Goal: Information Seeking & Learning: Learn about a topic

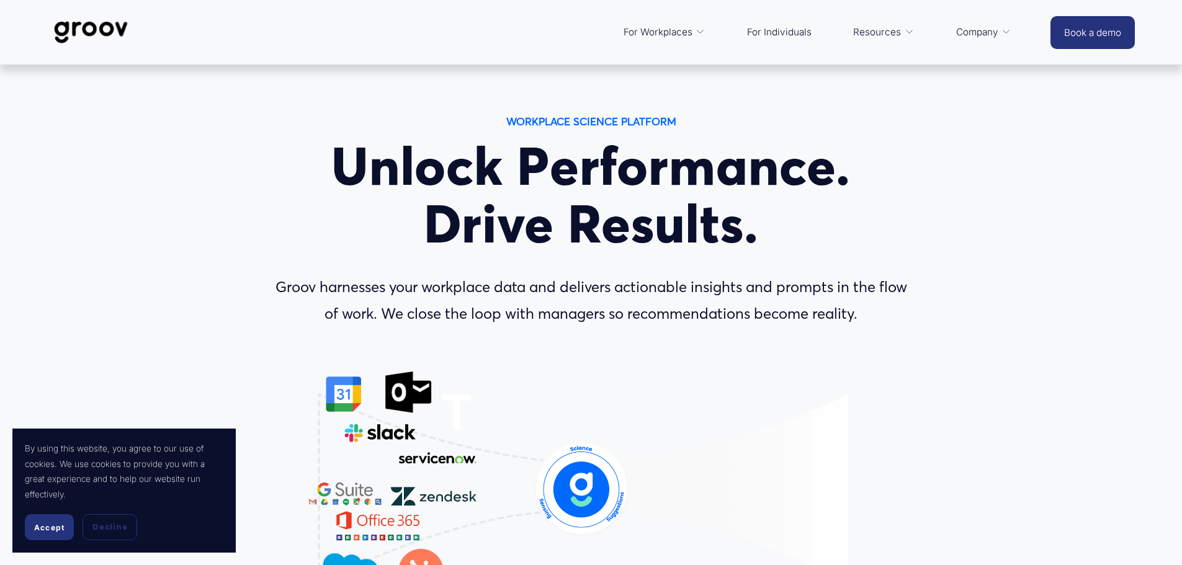
click at [50, 532] on span "Accept" at bounding box center [49, 527] width 30 height 9
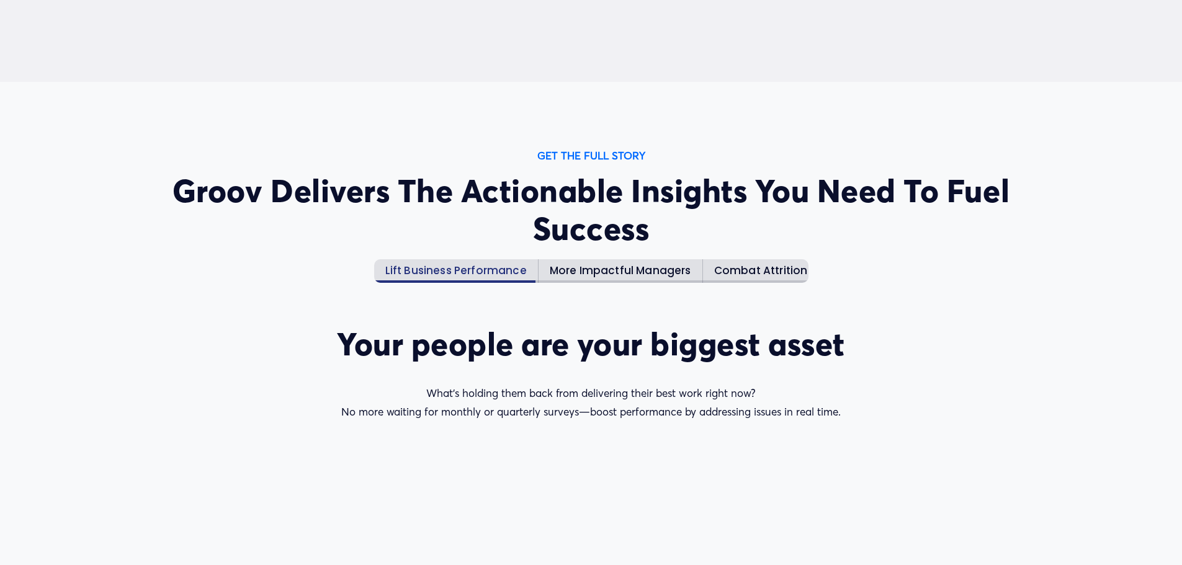
scroll to position [1551, 0]
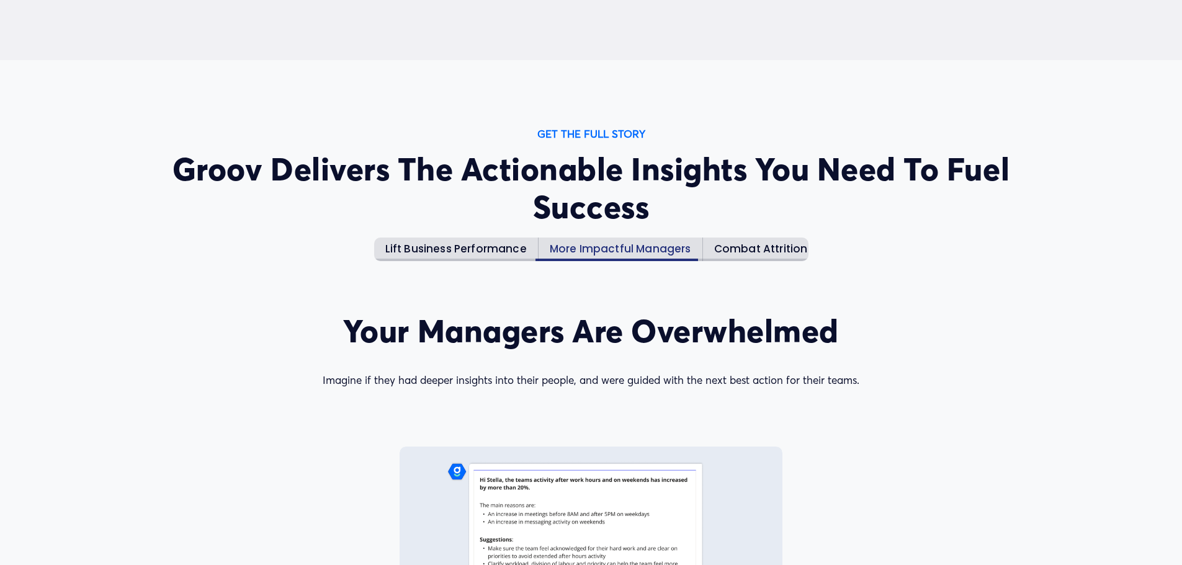
click at [603, 246] on h4 "More Impactful Managers" at bounding box center [620, 250] width 141 height 14
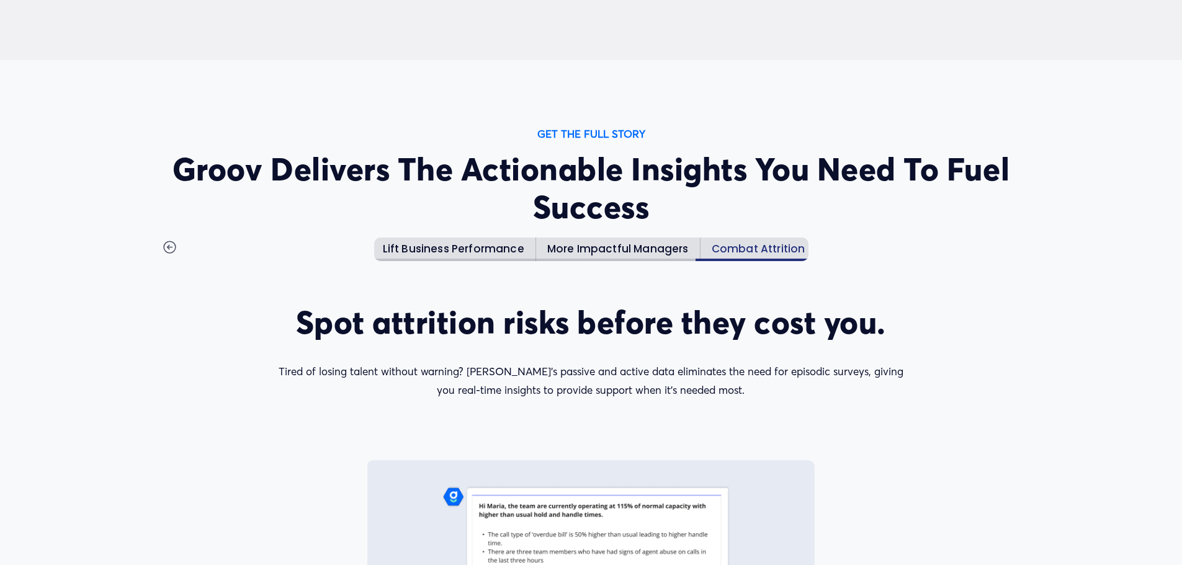
click at [735, 247] on h4 "Combat Attrition" at bounding box center [758, 250] width 94 height 14
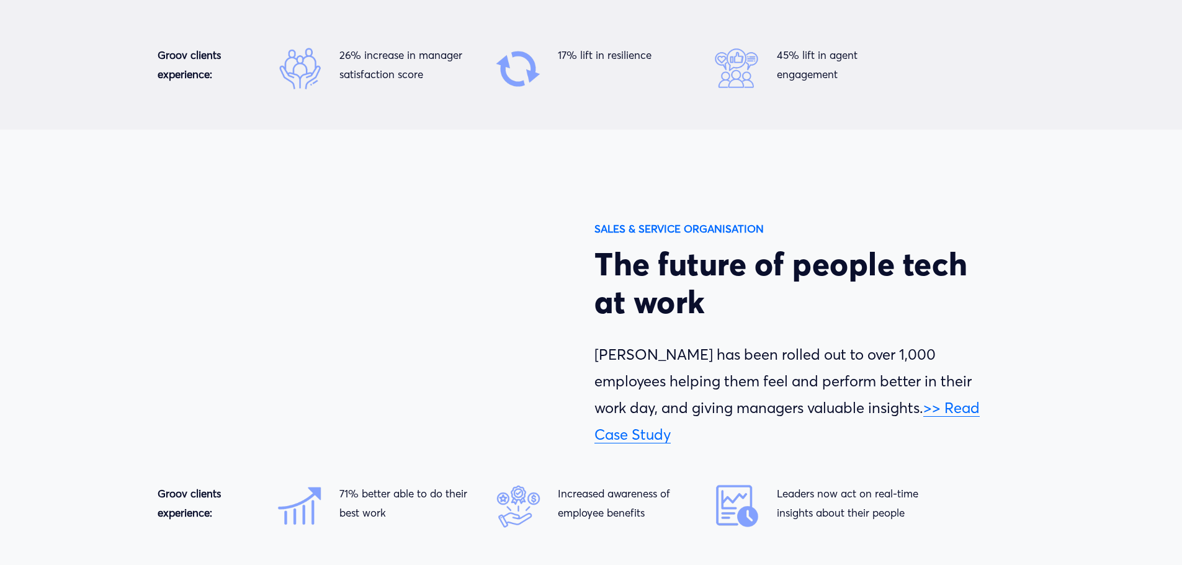
scroll to position [4652, 0]
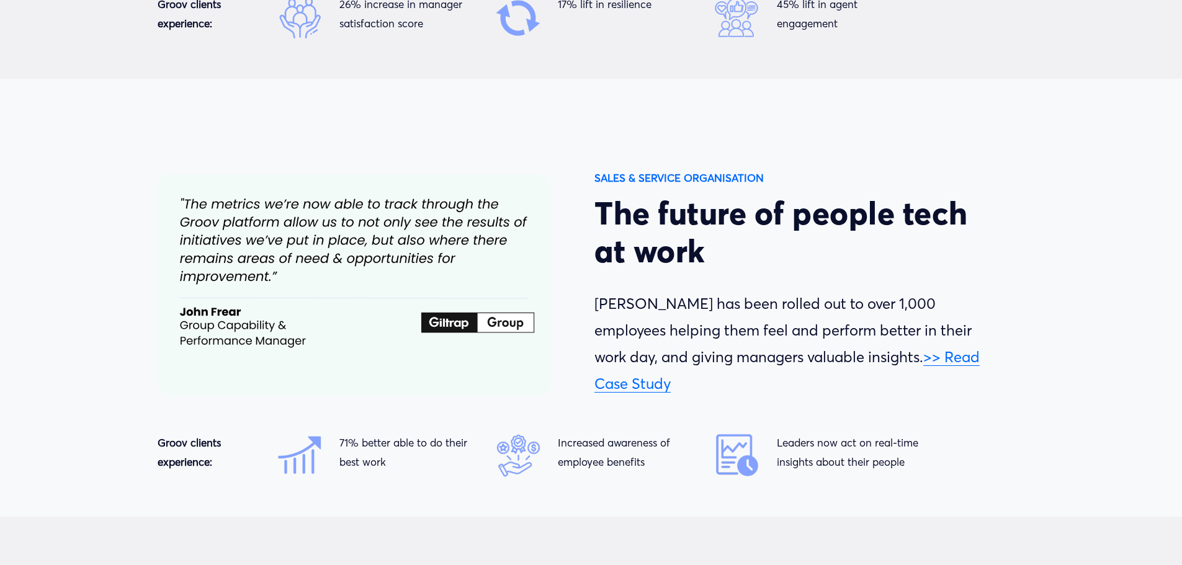
drag, startPoint x: 697, startPoint y: 390, endPoint x: 735, endPoint y: 396, distance: 38.3
click at [735, 396] on p "Groov has been rolled out to over 1,000 employees helping them feel and perform…" at bounding box center [791, 344] width 394 height 106
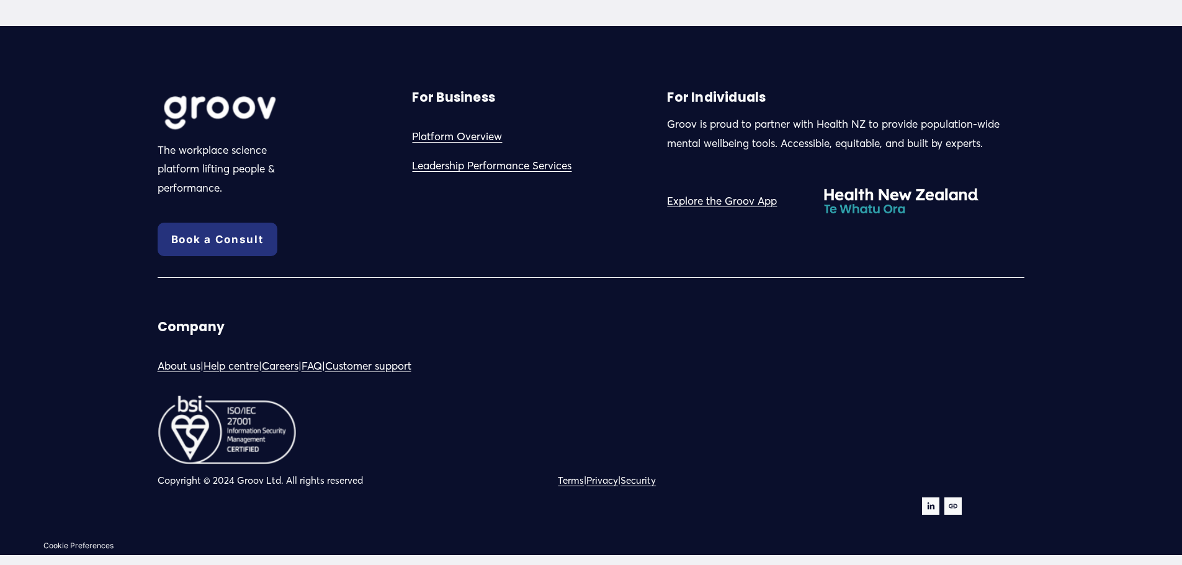
scroll to position [7065, 0]
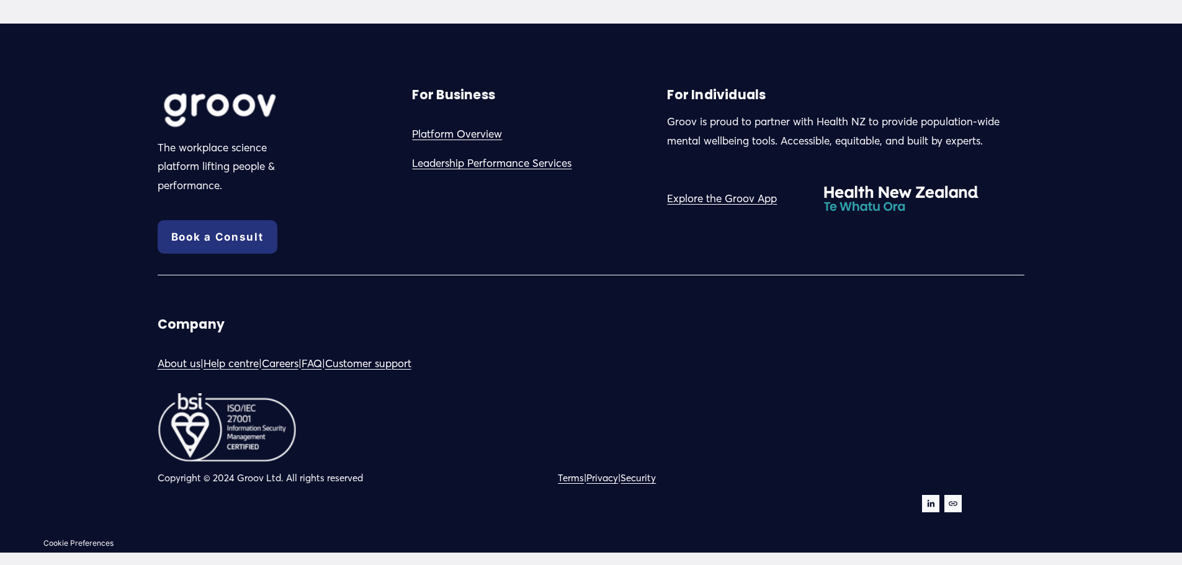
click at [179, 363] on link "About us" at bounding box center [179, 363] width 43 height 19
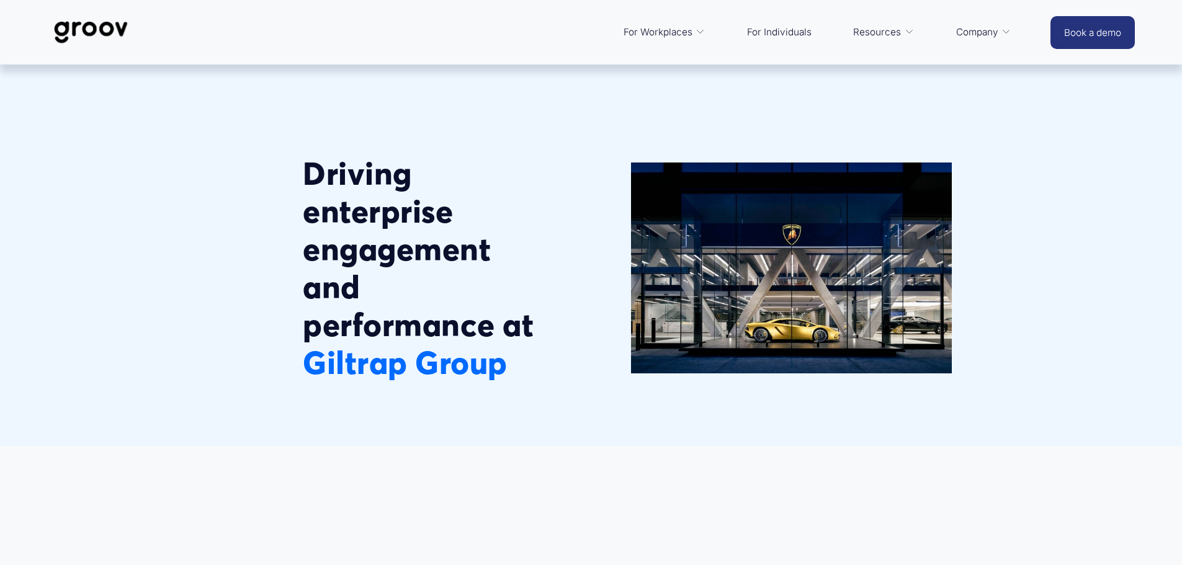
click at [889, 30] on span "Resources" at bounding box center [877, 32] width 48 height 17
click at [0, 0] on span "Customer Stories" at bounding box center [0, 0] width 0 height 0
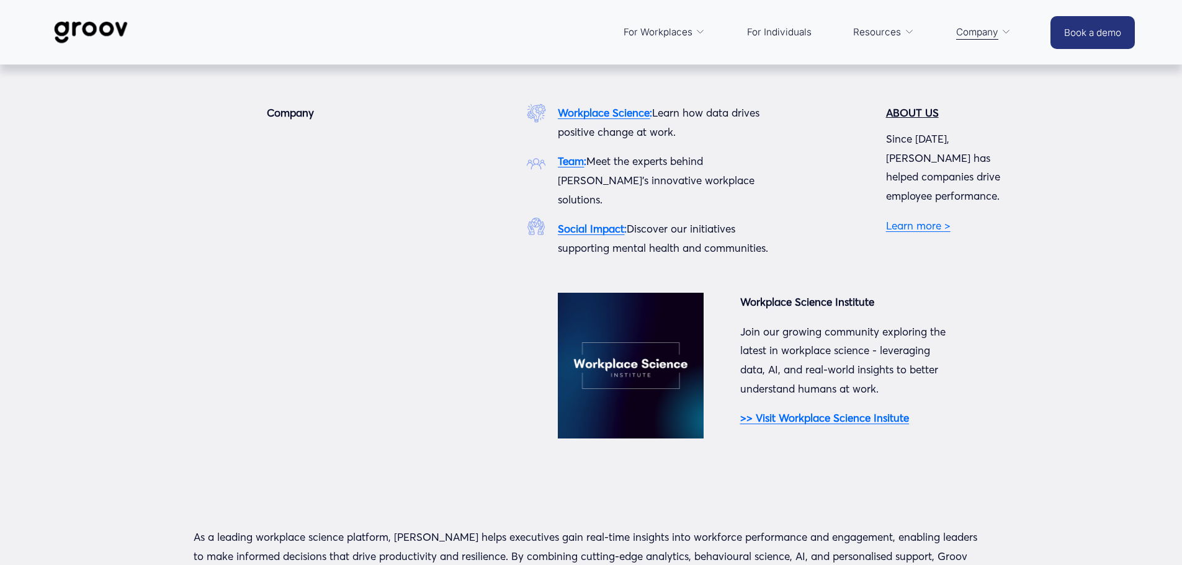
click at [568, 165] on strong "Team" at bounding box center [571, 160] width 26 height 13
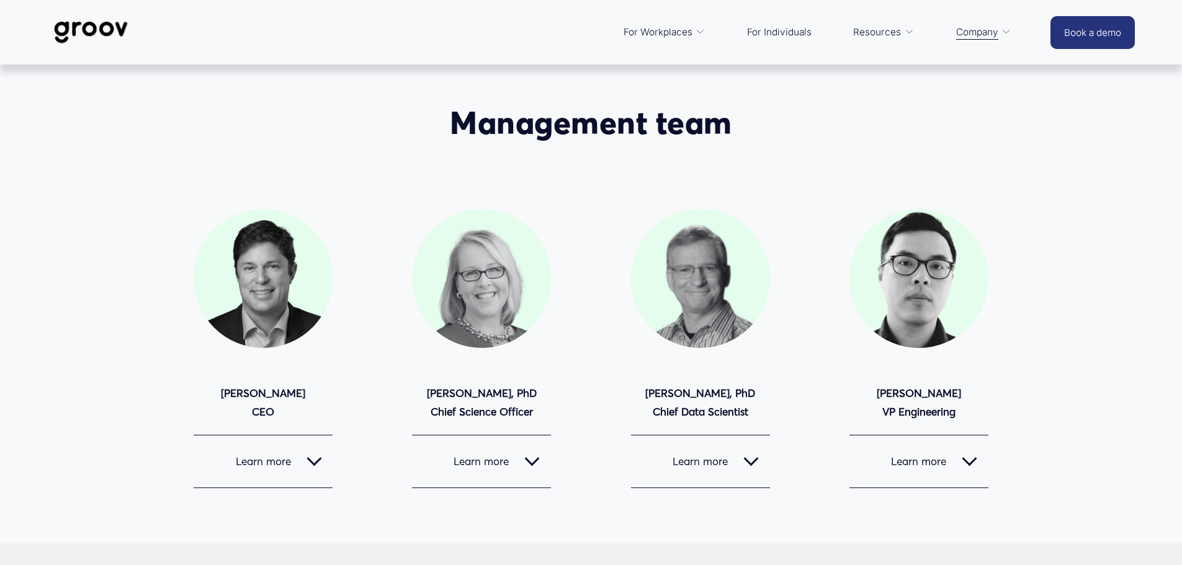
click at [314, 461] on div at bounding box center [313, 459] width 15 height 15
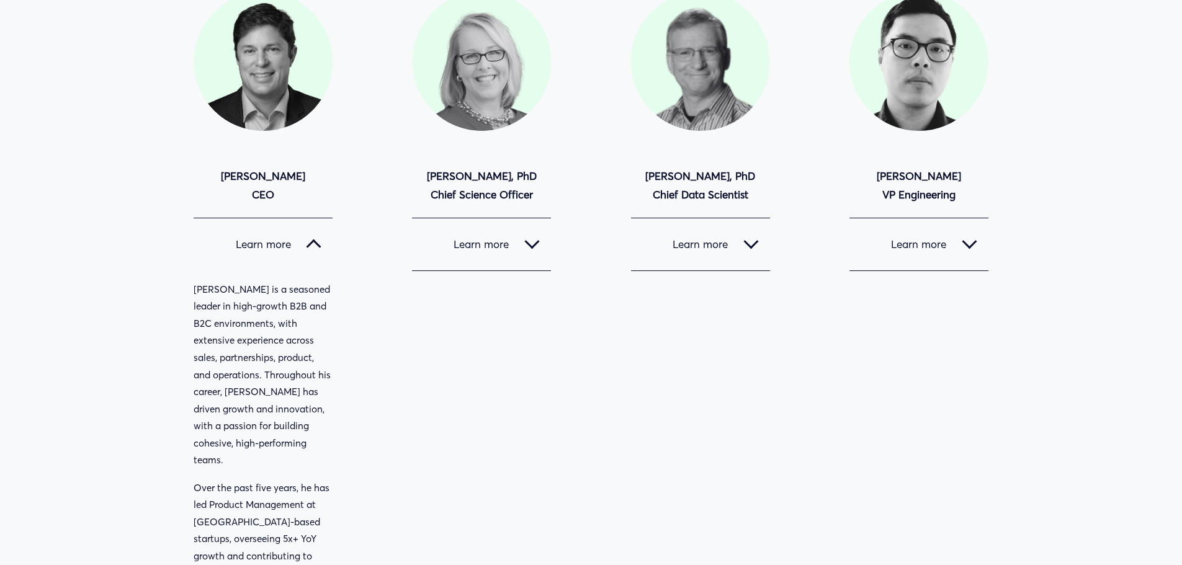
scroll to position [248, 0]
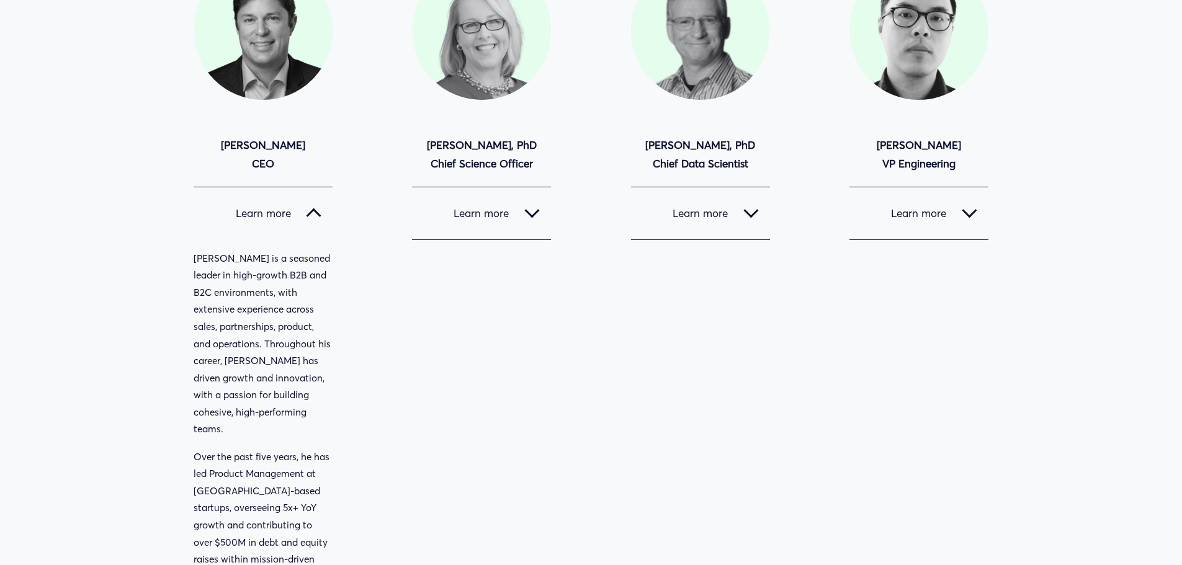
click at [321, 217] on div at bounding box center [313, 213] width 15 height 15
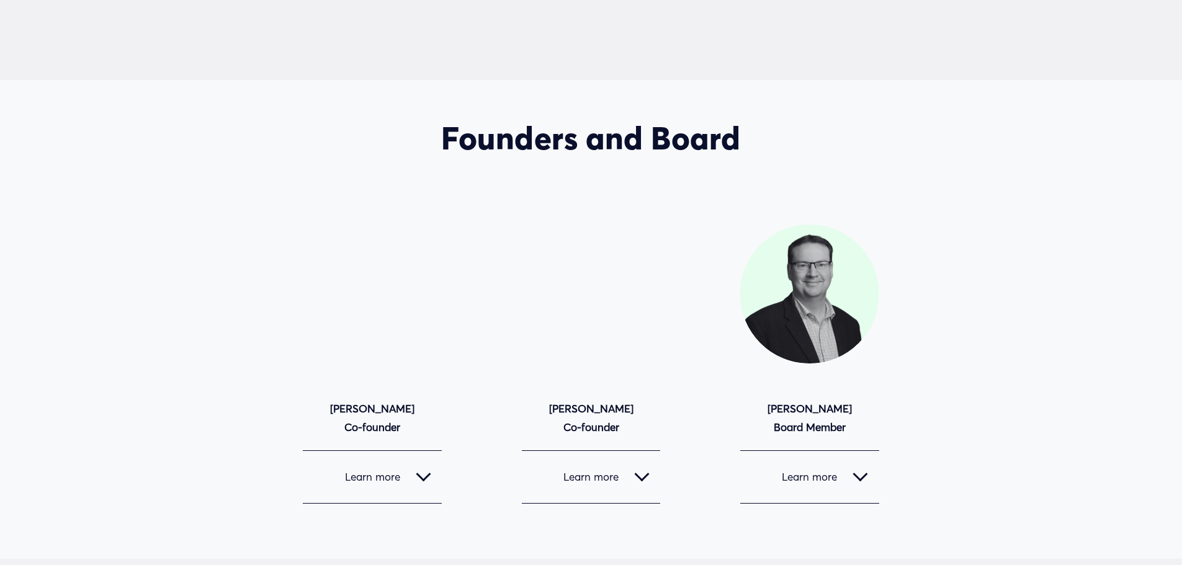
scroll to position [1054, 0]
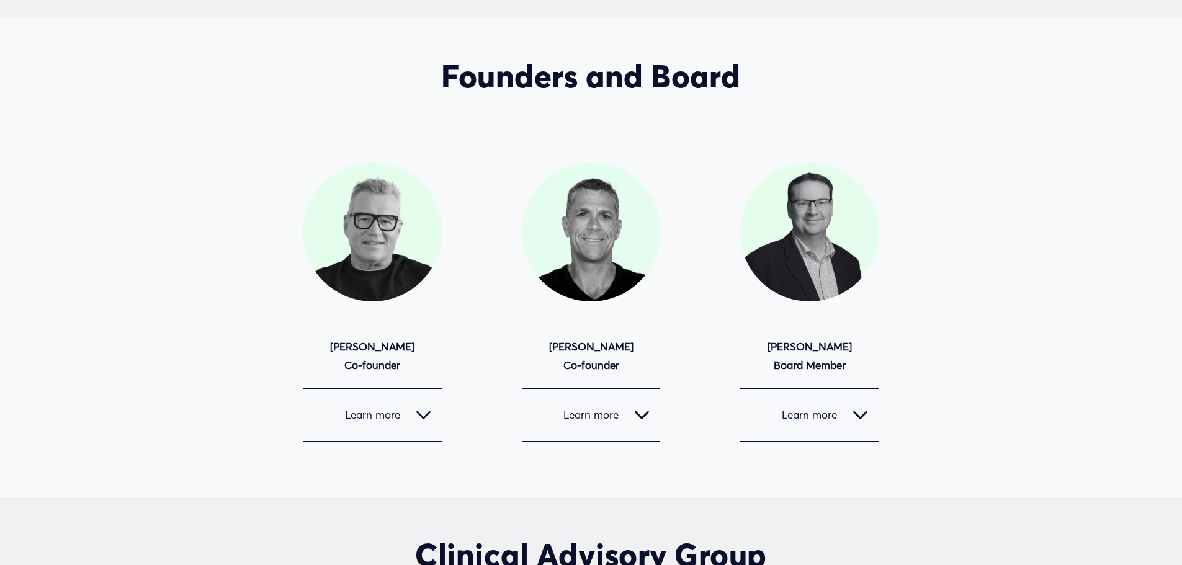
click at [631, 411] on span "Learn more" at bounding box center [584, 414] width 102 height 13
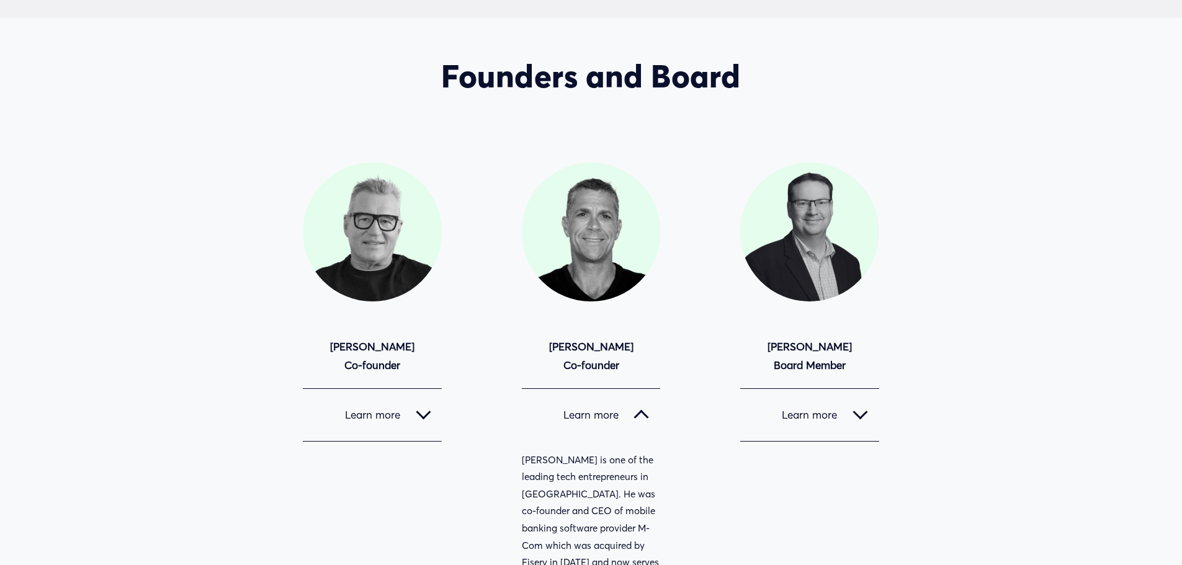
click at [419, 421] on div at bounding box center [423, 415] width 15 height 15
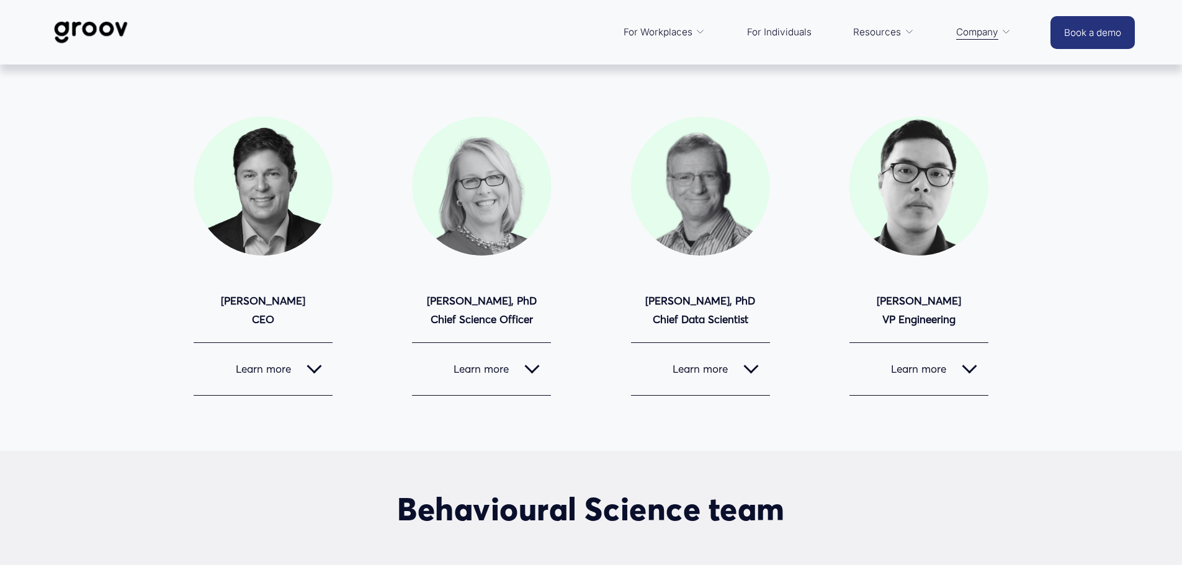
scroll to position [0, 0]
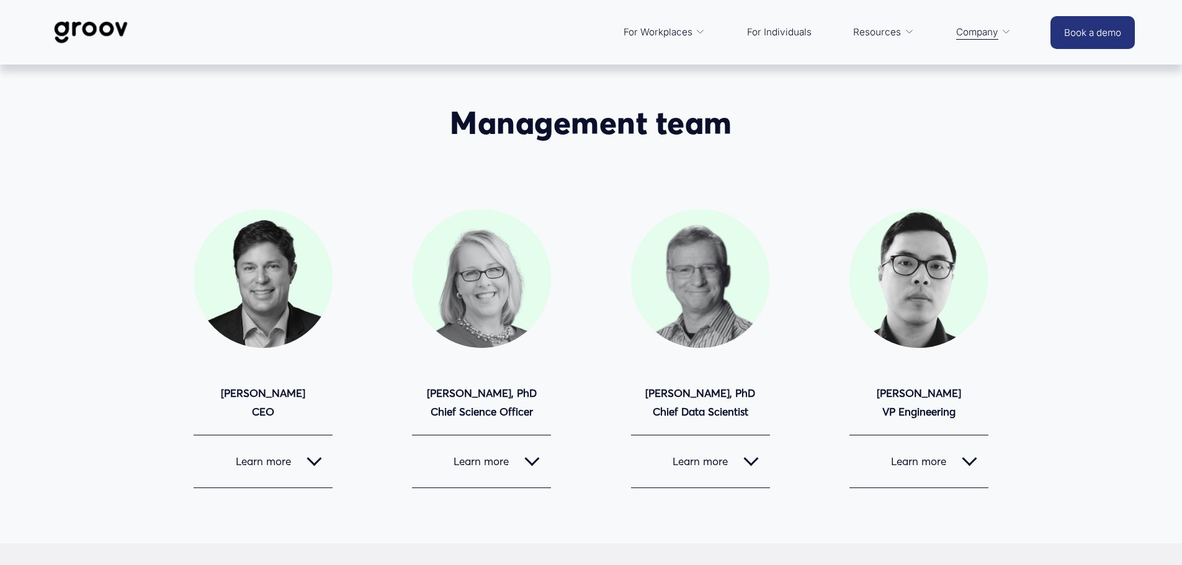
click at [311, 453] on div at bounding box center [313, 459] width 15 height 15
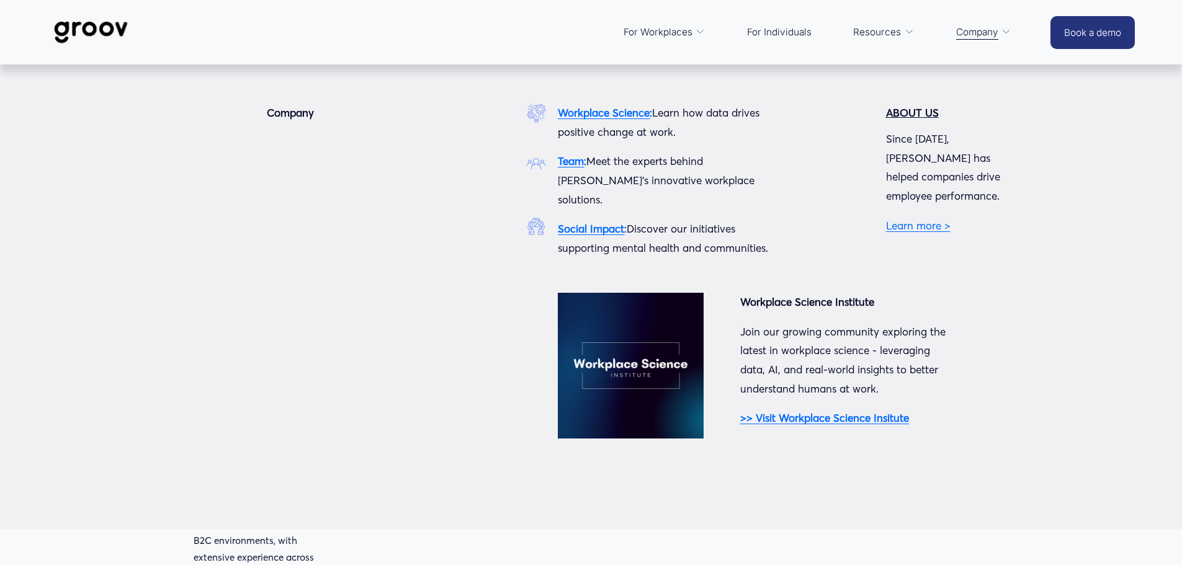
click at [912, 219] on link "Learn more >" at bounding box center [918, 225] width 65 height 13
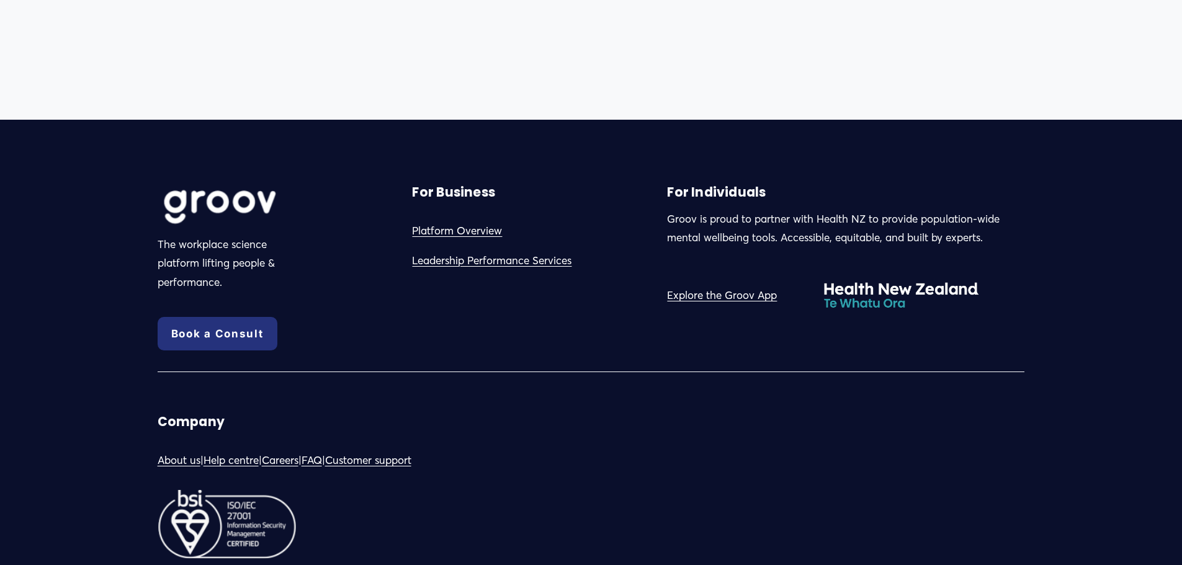
scroll to position [1338, 0]
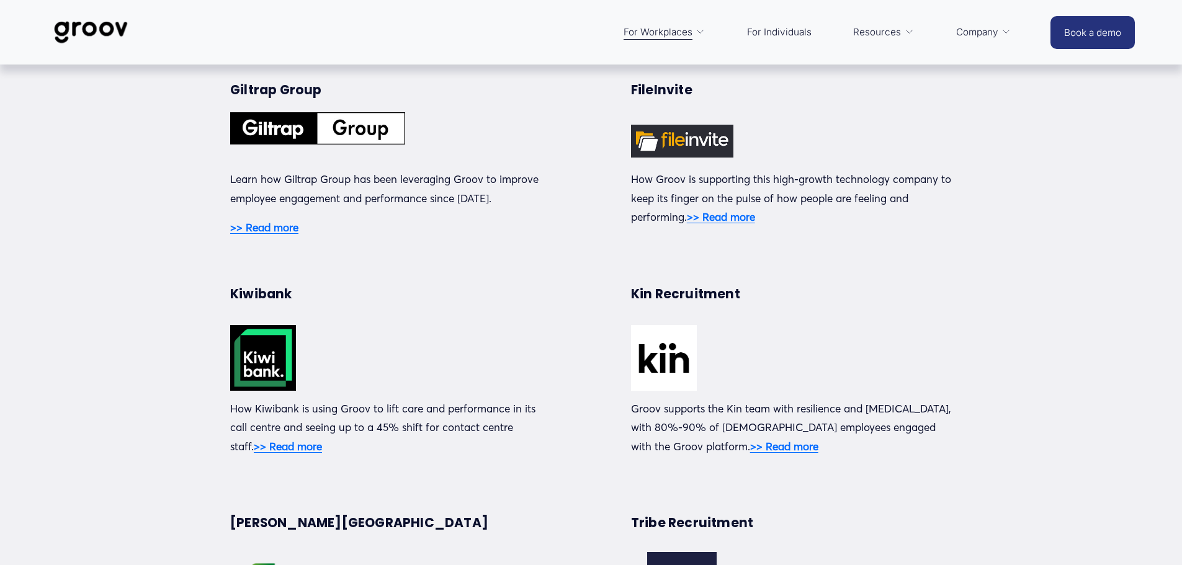
scroll to position [146, 0]
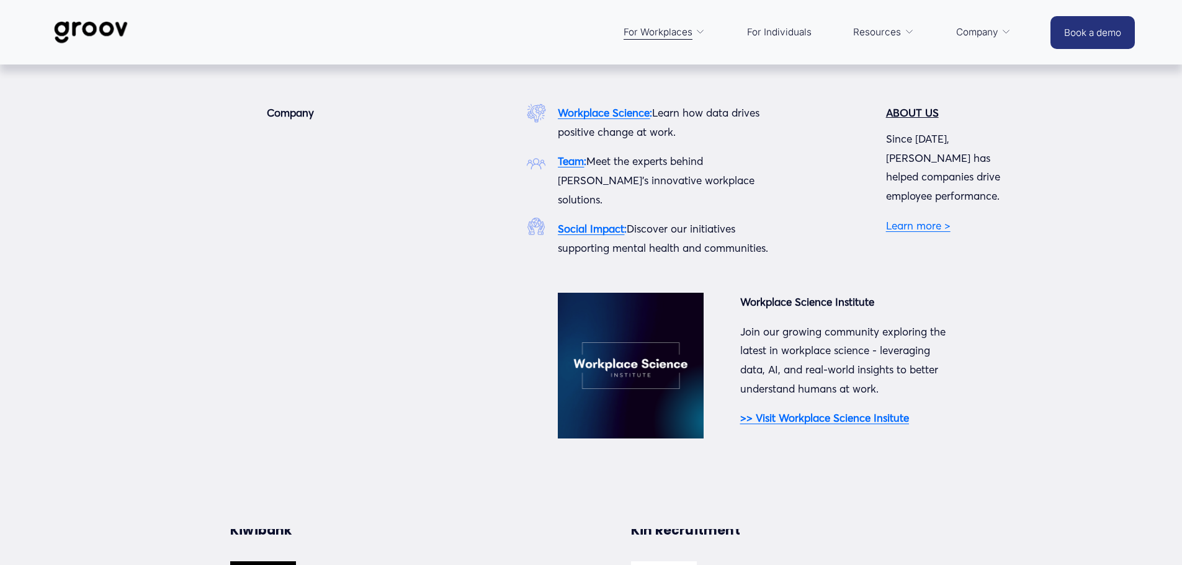
click at [996, 31] on span "Company" at bounding box center [977, 32] width 42 height 17
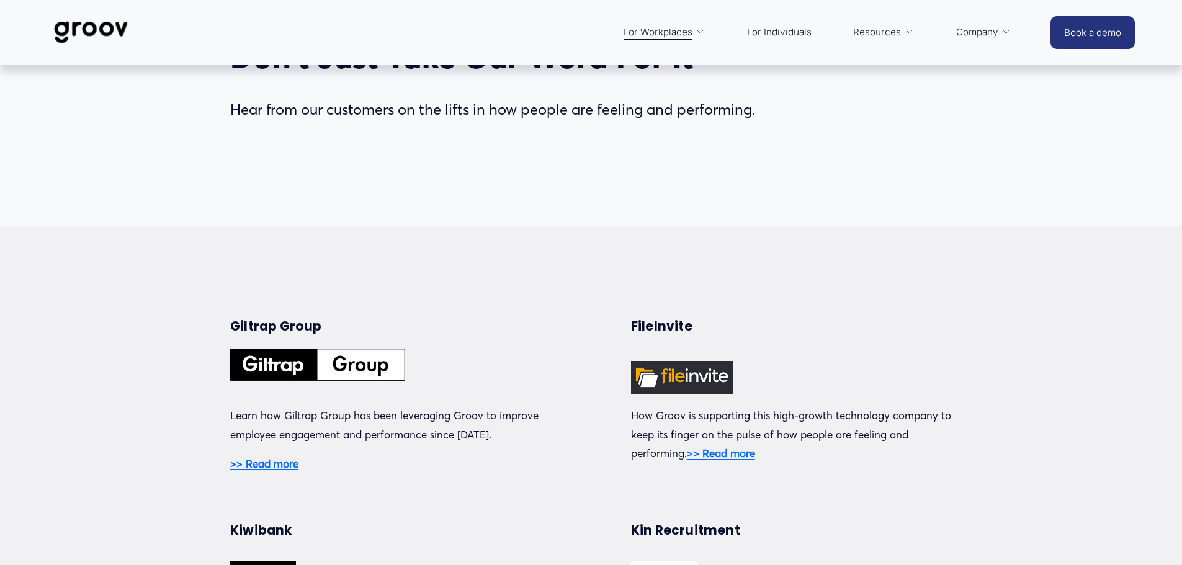
click at [0, 0] on span "Platform Overview" at bounding box center [0, 0] width 0 height 0
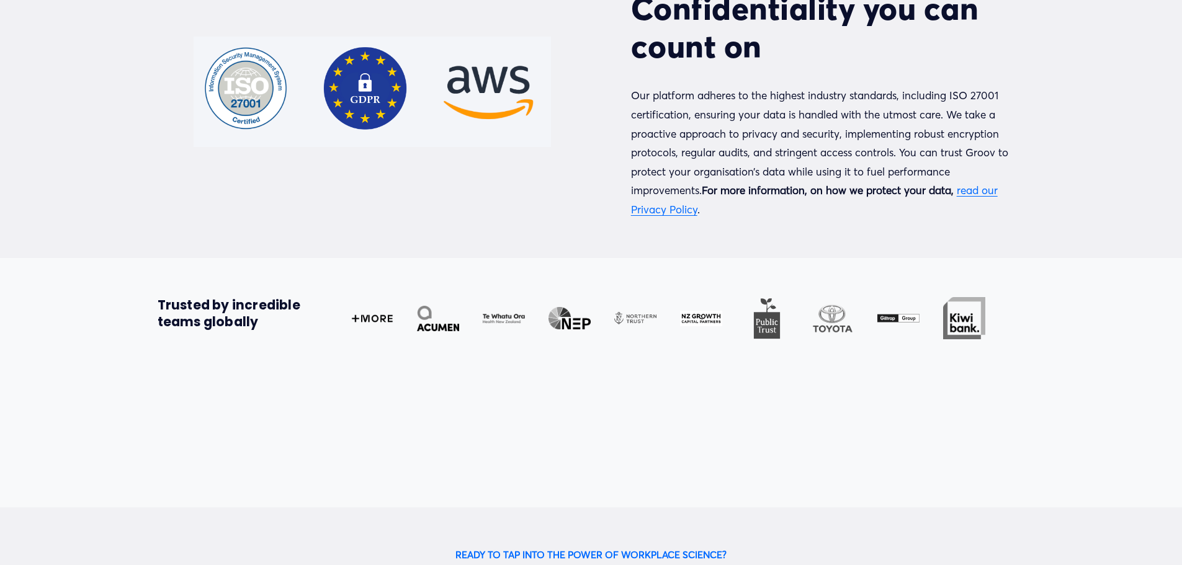
scroll to position [4517, 0]
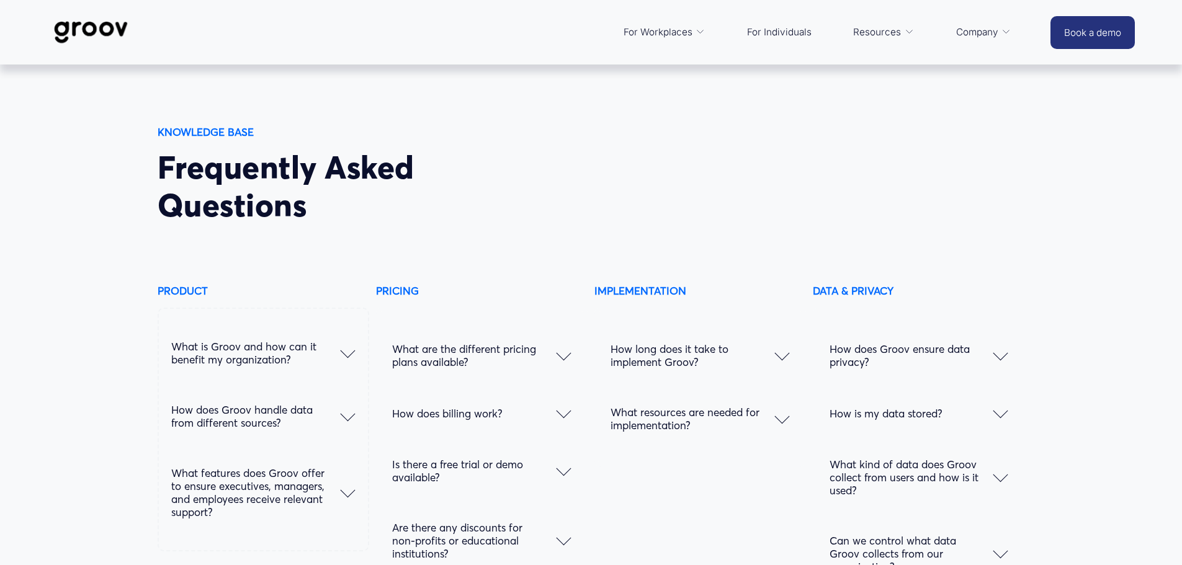
scroll to position [6184, 0]
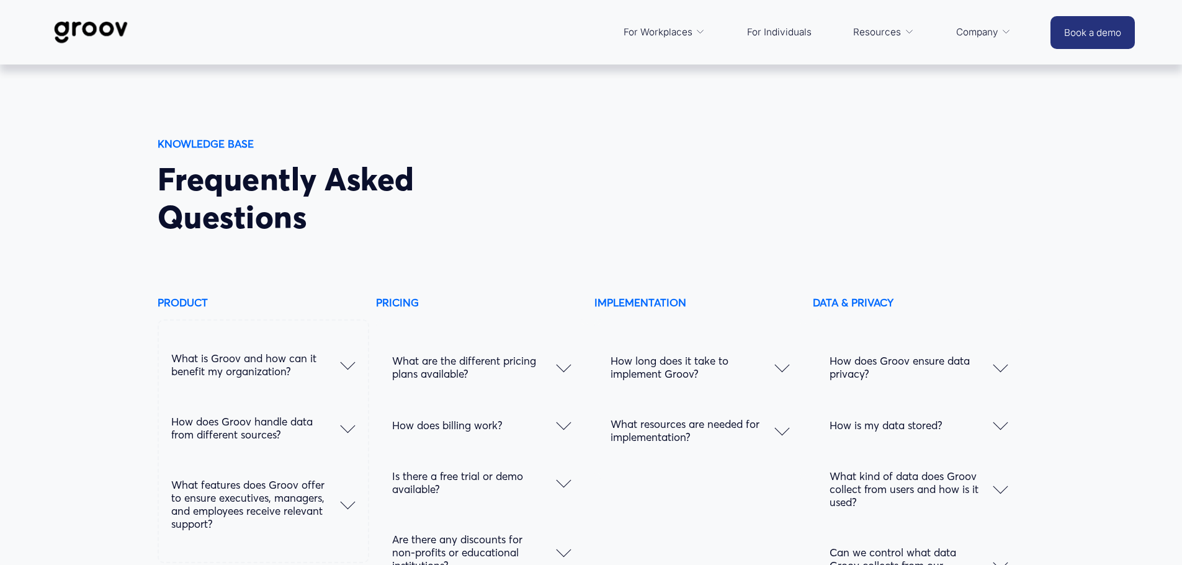
click at [561, 372] on div at bounding box center [563, 364] width 15 height 15
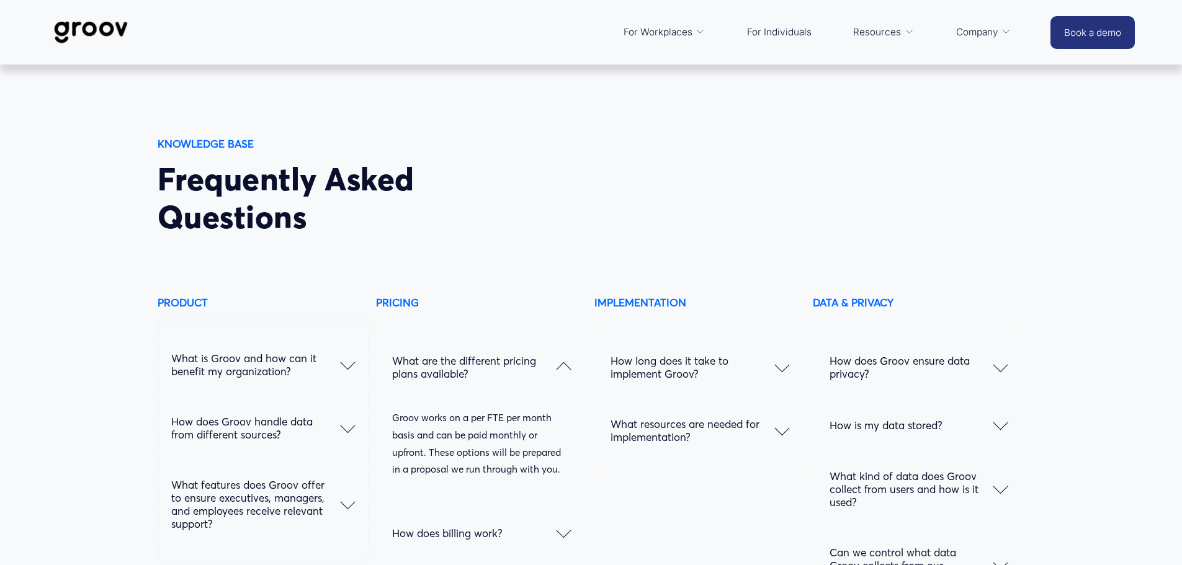
scroll to position [6246, 0]
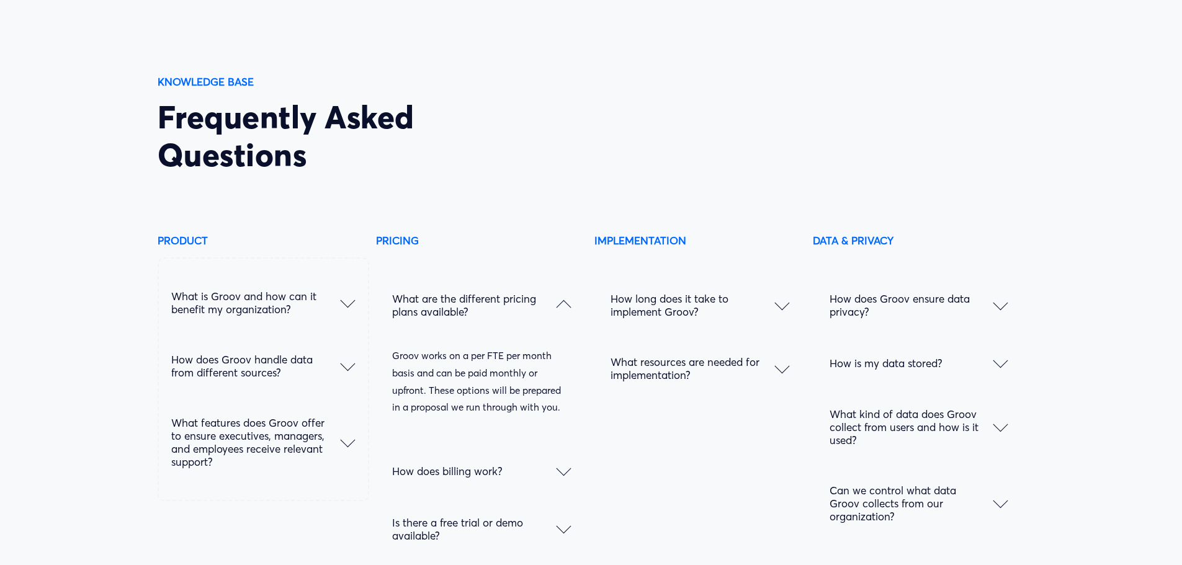
click at [553, 476] on span "How does billing work?" at bounding box center [474, 471] width 164 height 13
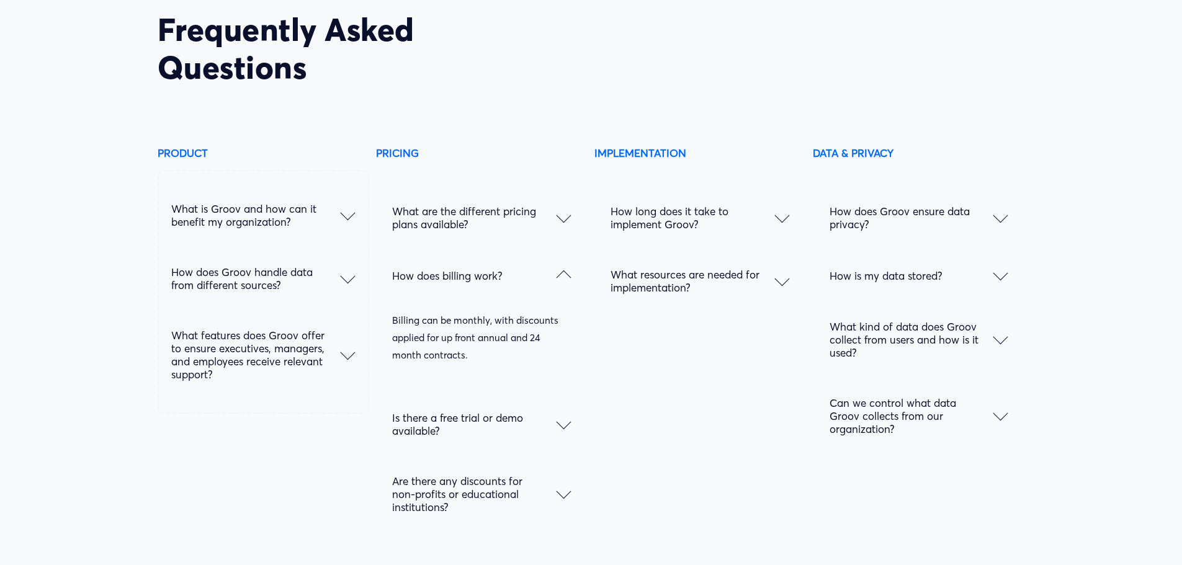
scroll to position [6370, 0]
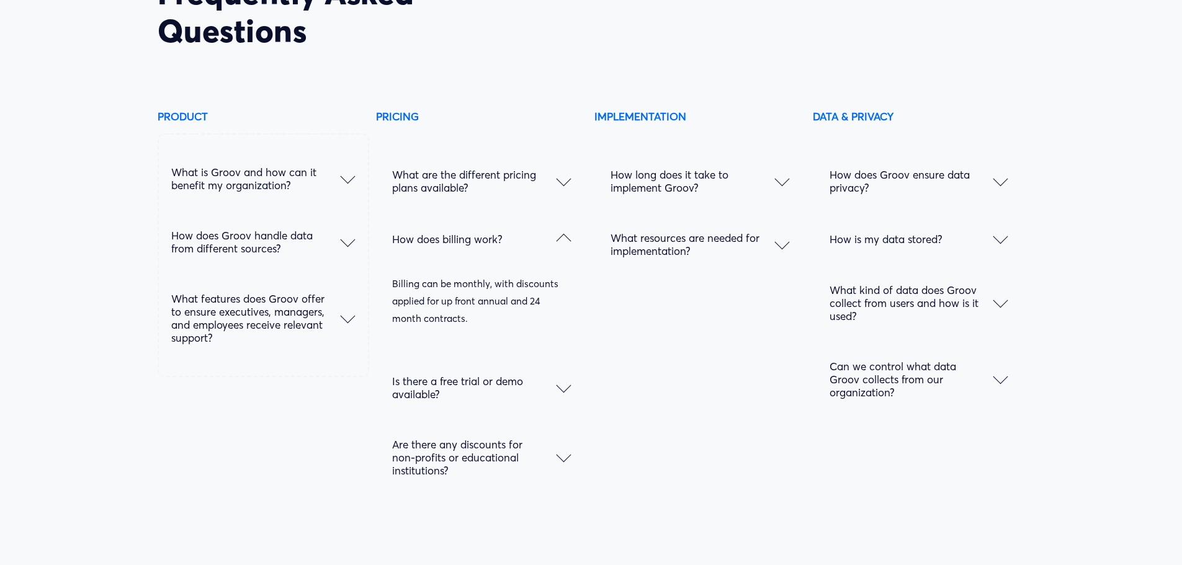
click at [553, 401] on span "Is there a free trial or demo available?" at bounding box center [474, 388] width 164 height 26
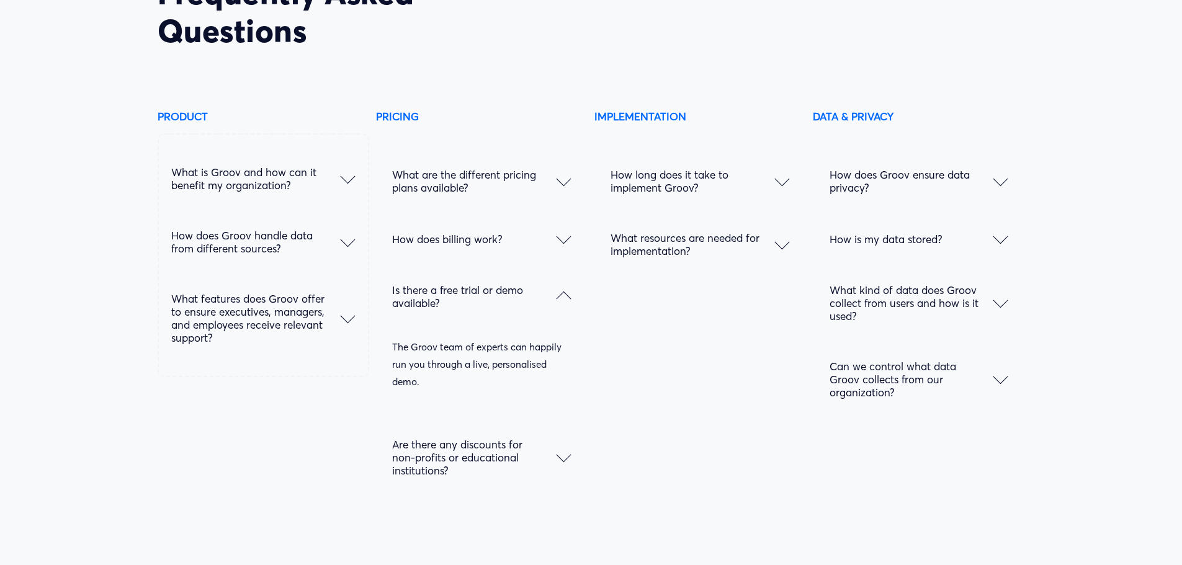
click at [557, 465] on div at bounding box center [563, 457] width 15 height 15
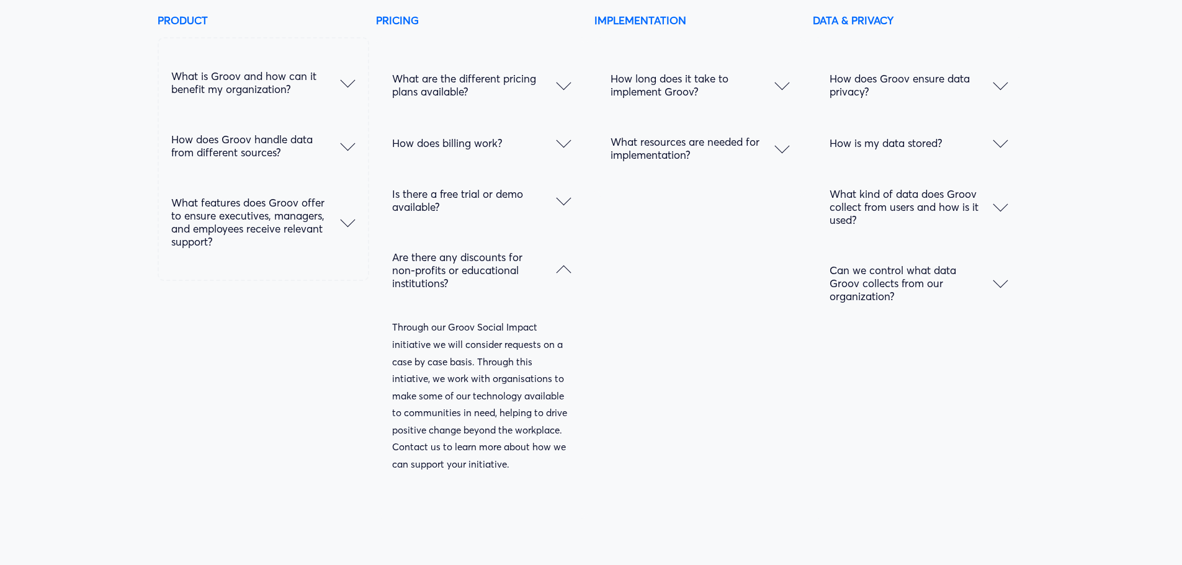
scroll to position [6494, 0]
